Goal: Task Accomplishment & Management: Manage account settings

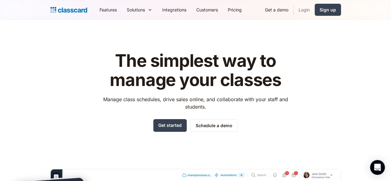
click at [315, 8] on link "Login" at bounding box center [304, 10] width 21 height 14
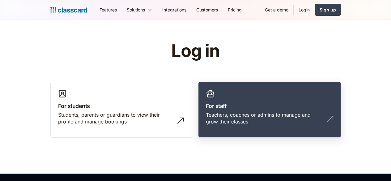
click at [256, 100] on link "For staff Teachers, coaches or admins to manage and grow their classes" at bounding box center [269, 110] width 143 height 56
